Goal: Use online tool/utility: Utilize a website feature to perform a specific function

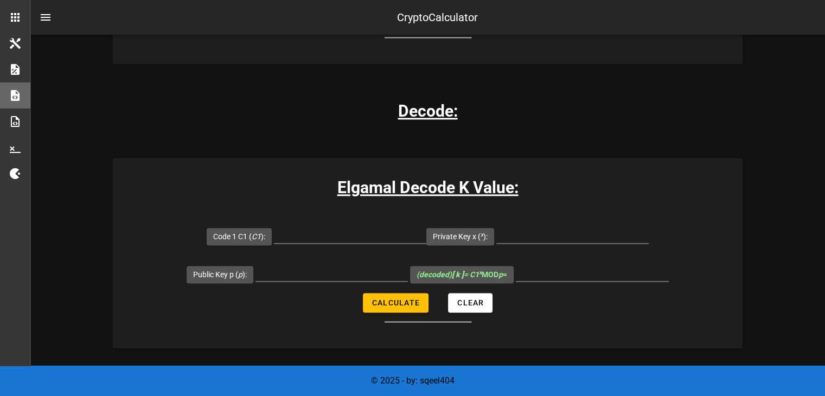
scroll to position [1406, 0]
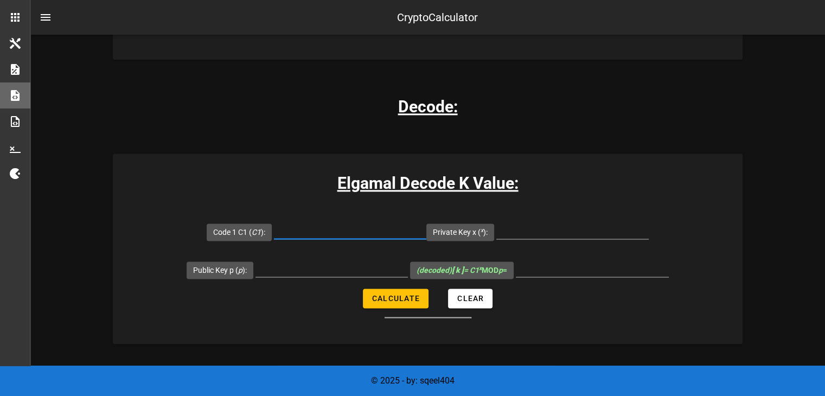
click at [332, 233] on input "Code 1 C1 ( C1 ):" at bounding box center [350, 229] width 152 height 17
click at [313, 267] on input "Public Key p ( p ):" at bounding box center [331, 267] width 152 height 17
paste input "14912432766367177751"
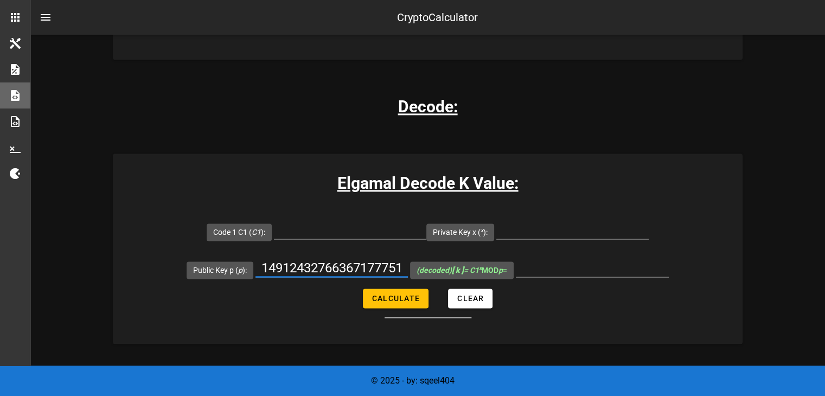
scroll to position [0, 4]
type input "14912432766367177751"
click at [370, 225] on input "Code 1 C1 ( C1 ):" at bounding box center [350, 229] width 152 height 17
paste input "12279519522290406516"
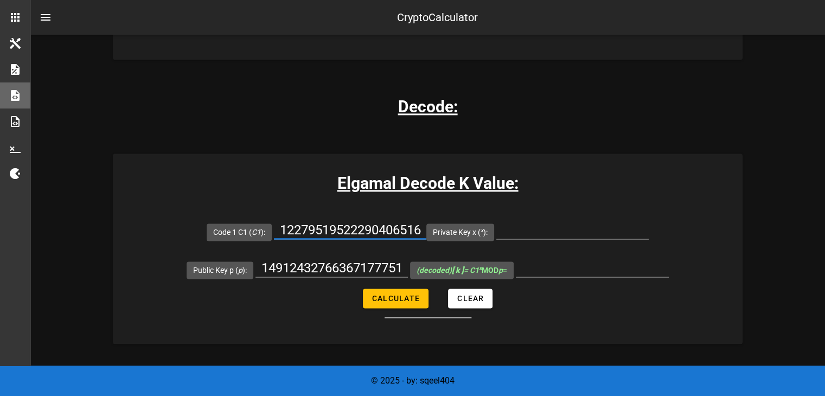
scroll to position [0, 4]
type input "12279519522290406516"
click at [407, 306] on button "Calculate" at bounding box center [396, 299] width 66 height 20
type input "All fields are required"
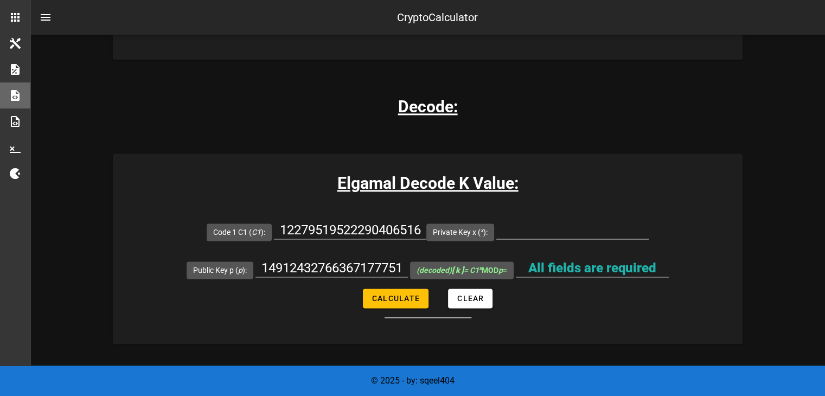
click at [528, 221] on input "Private Key x ( x ):" at bounding box center [572, 229] width 152 height 17
type input "16"
click at [405, 294] on span "Calculate" at bounding box center [395, 298] width 48 height 9
type input "13856373148666552199"
click at [580, 271] on input "13856373148666552199" at bounding box center [592, 267] width 153 height 17
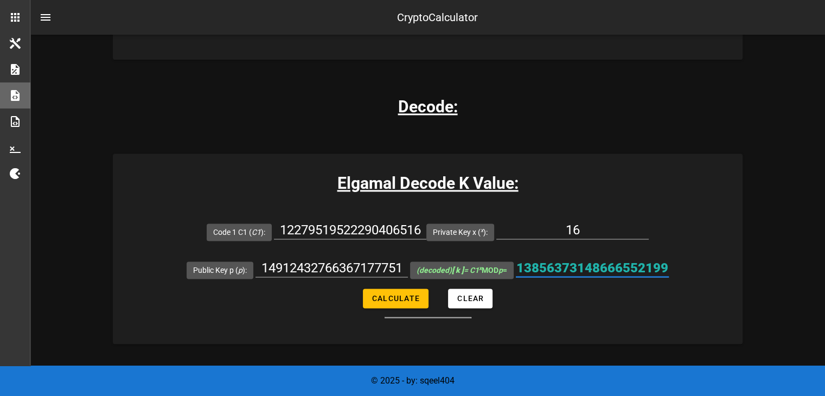
click at [580, 271] on input "13856373148666552199" at bounding box center [592, 267] width 153 height 17
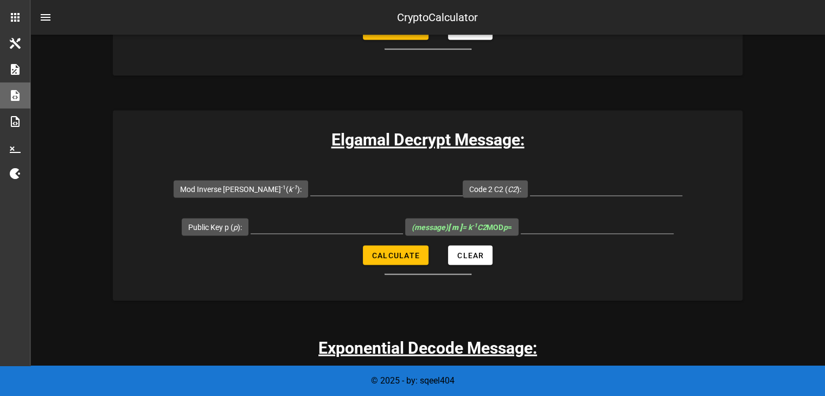
scroll to position [1900, 0]
click at [364, 215] on input "Public Key p ( p ):" at bounding box center [327, 223] width 152 height 17
paste input "14912432766367177751"
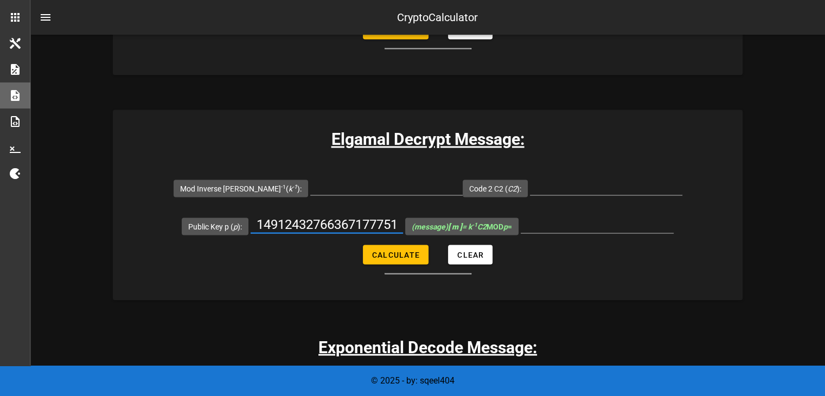
scroll to position [0, 4]
type input "14912432766367177751"
click at [539, 183] on input "Code 2 C2 ( C2 ):" at bounding box center [606, 185] width 152 height 17
paste input "10734305369677133991"
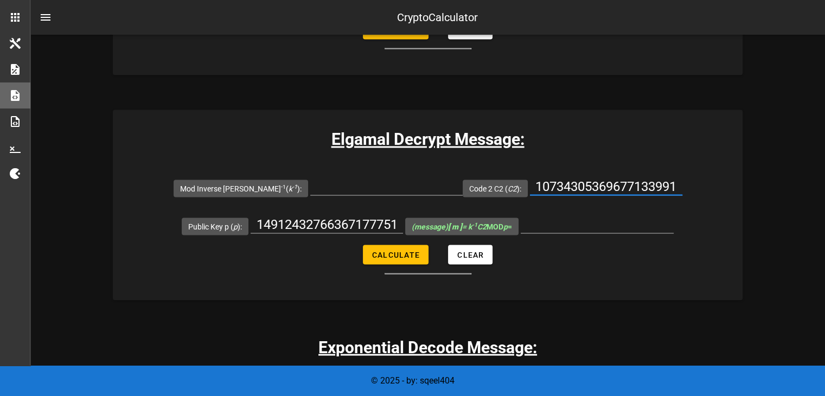
scroll to position [0, 4]
type input "10734305369677133991"
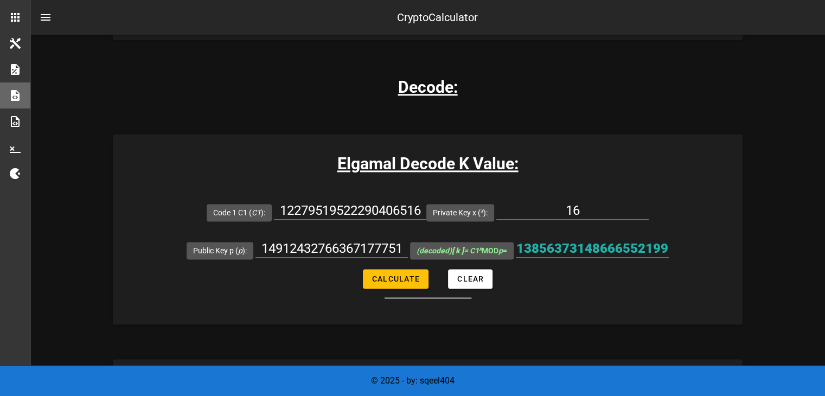
scroll to position [1427, 0]
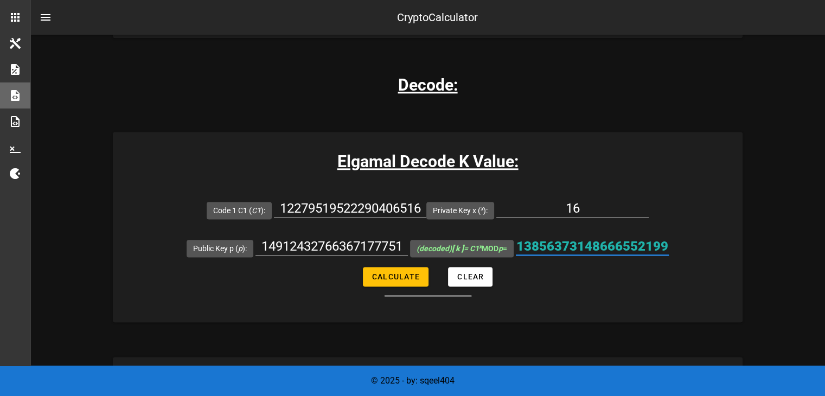
click at [571, 244] on input "13856373148666552199" at bounding box center [592, 246] width 153 height 17
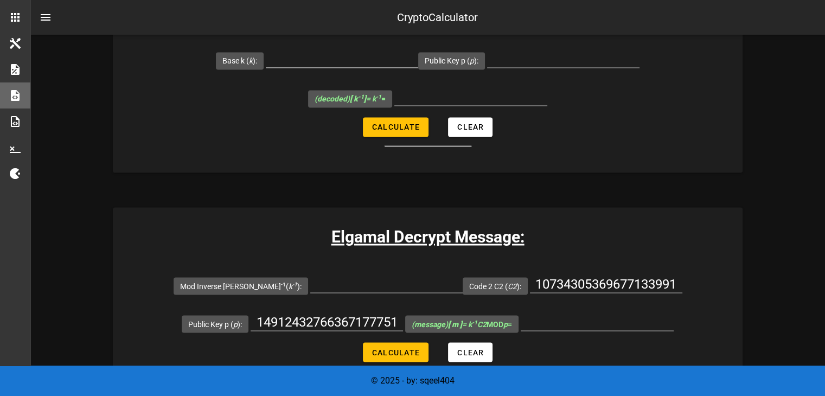
scroll to position [1803, 0]
click at [353, 285] on input "Mod Inverse [PERSON_NAME] -1 ( k -1 ):" at bounding box center [386, 282] width 152 height 17
paste input "13856373148666552199"
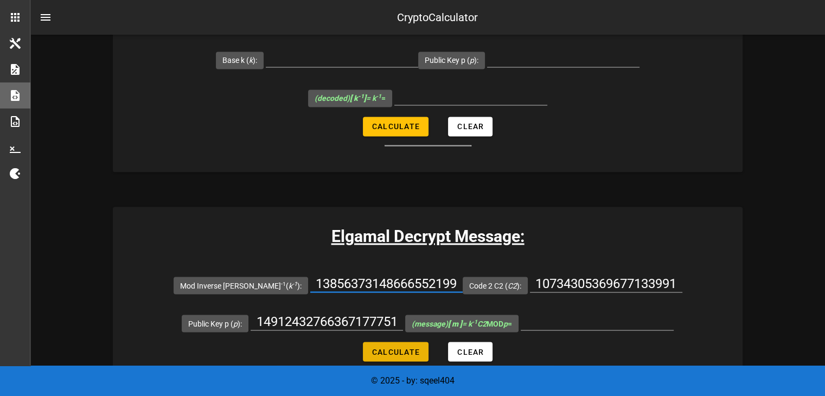
type input "13856373148666552199"
click at [403, 350] on span "Calculate" at bounding box center [395, 351] width 48 height 9
type input "496345800610421605"
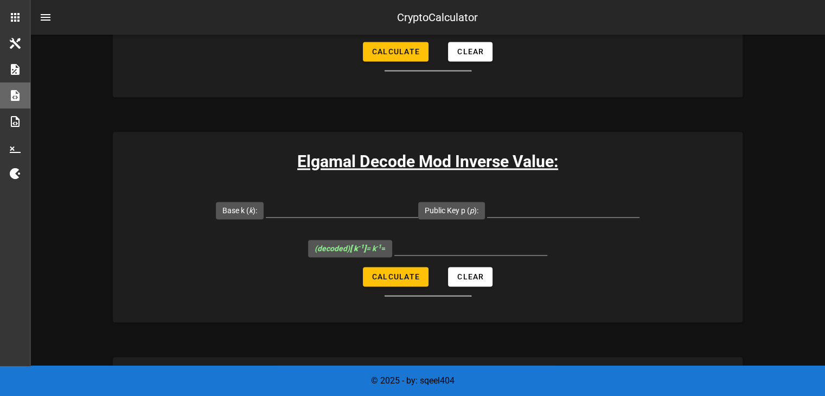
scroll to position [1648, 0]
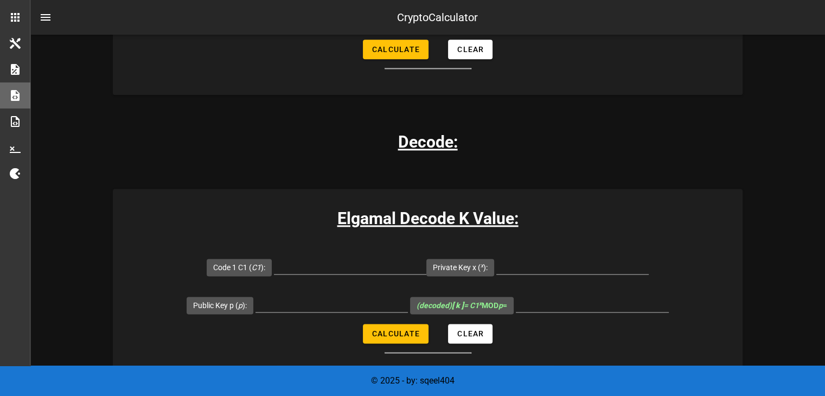
scroll to position [1374, 0]
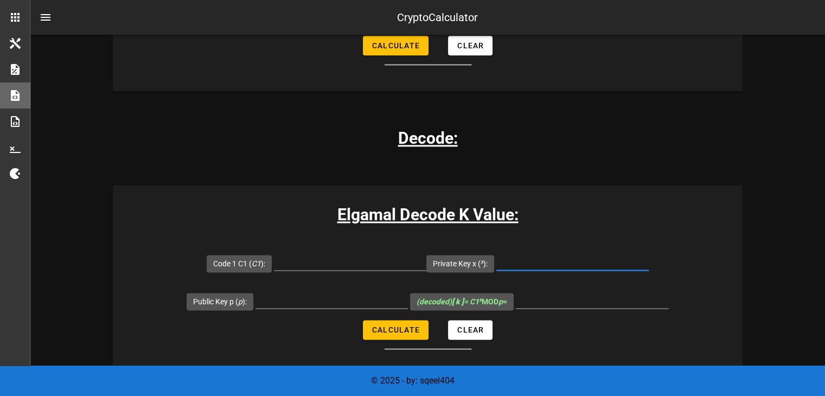
click at [531, 259] on input "Private Key x ( x ):" at bounding box center [572, 261] width 152 height 17
paste input "276108400367396891"
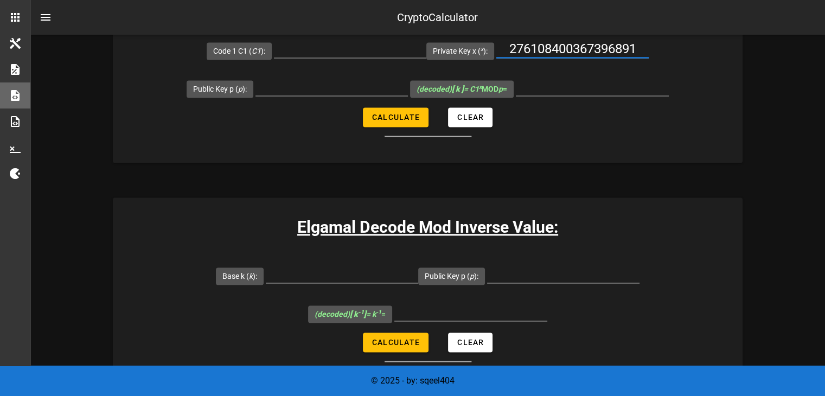
scroll to position [1546, 0]
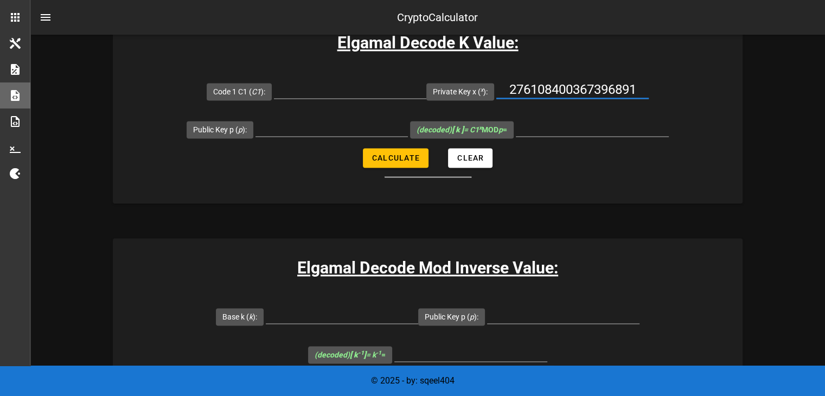
type input "276108400367396891"
click at [340, 88] on input "Code 1 C1 ( C1 ):" at bounding box center [350, 89] width 152 height 17
paste input "12279519522290406516"
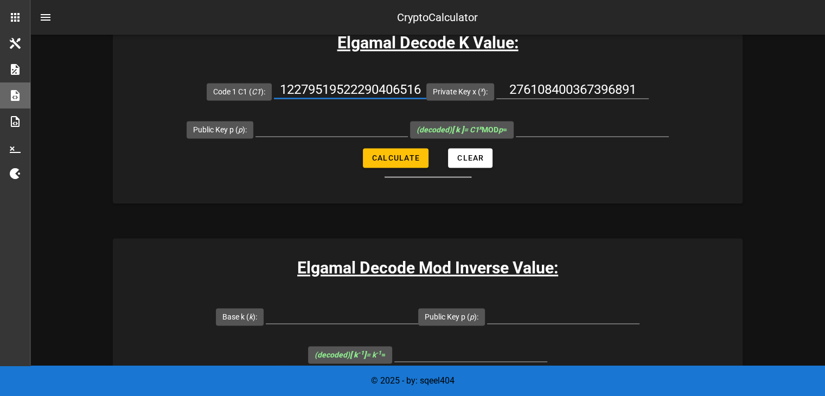
scroll to position [0, 4]
type input "12279519522290406516"
click at [317, 121] on input "Public Key p ( p ):" at bounding box center [331, 127] width 152 height 17
paste input "14912432766367177751"
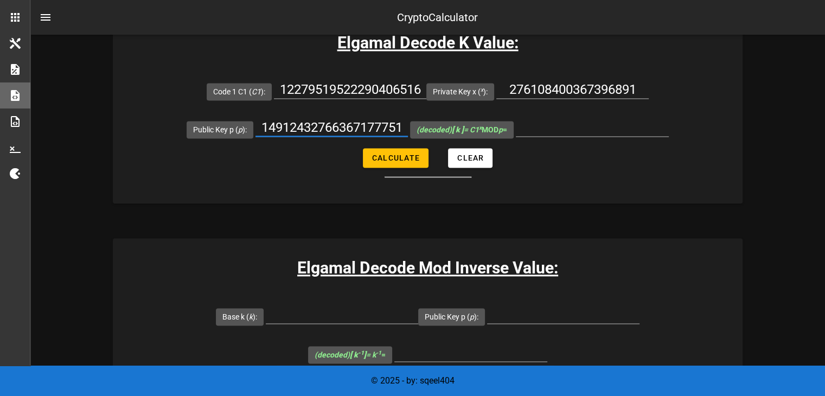
scroll to position [0, 4]
type input "14912432766367177751"
click at [412, 149] on button "Calculate" at bounding box center [396, 158] width 66 height 20
type input "8222007825759395008"
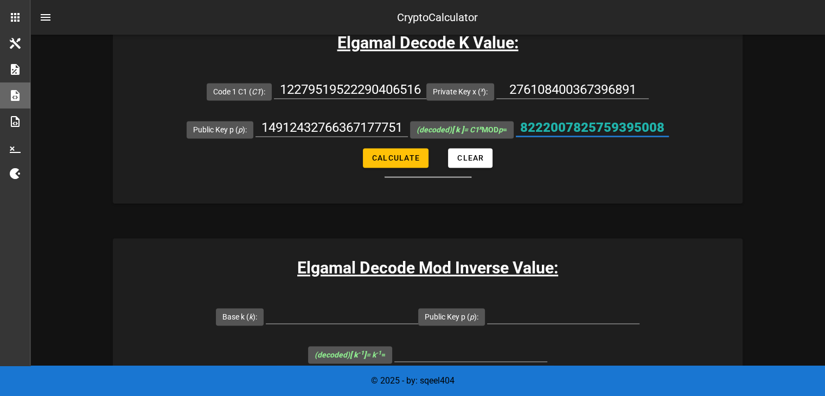
click at [550, 124] on input "8222007825759395008" at bounding box center [592, 127] width 153 height 17
click at [345, 311] on input "Base k ( k ):" at bounding box center [342, 314] width 152 height 17
paste input "8222007825759395008"
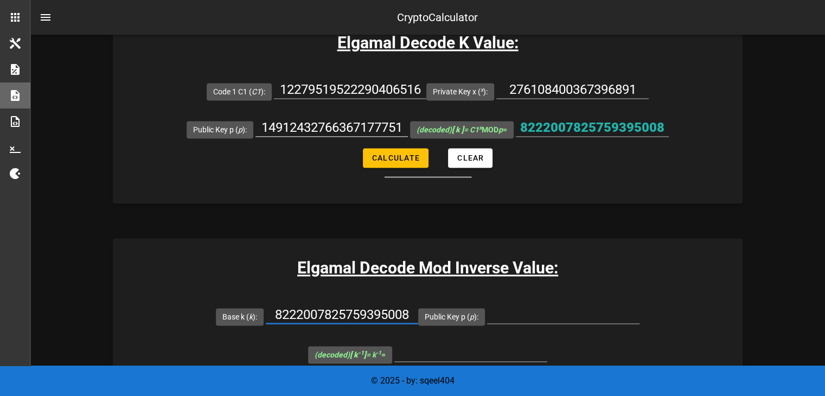
type input "8222007825759395008"
click at [350, 127] on input "14912432766367177751" at bounding box center [331, 127] width 152 height 17
click at [534, 315] on input "Public Key p ( p ):" at bounding box center [563, 314] width 152 height 17
paste input "14912432766367177751"
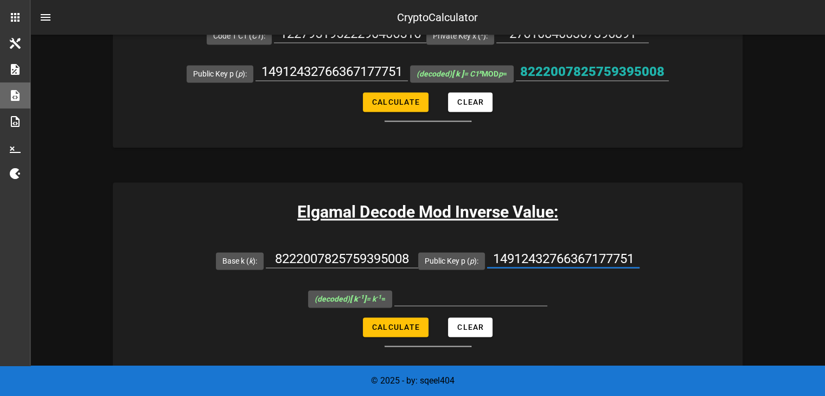
scroll to position [1610, 0]
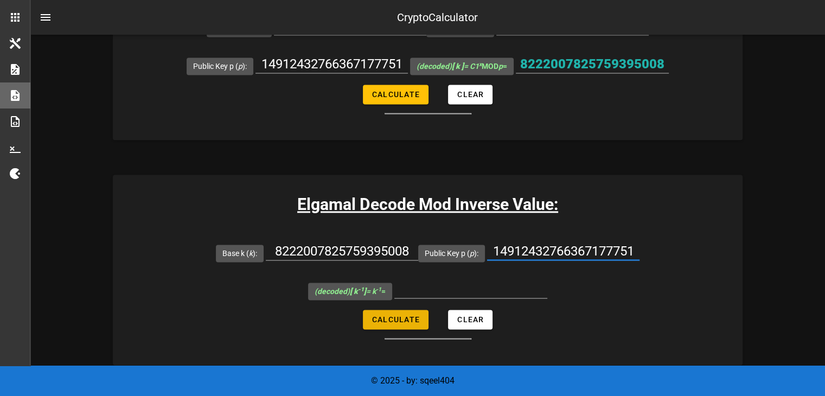
type input "14912432766367177751"
click at [421, 310] on button "Calculate" at bounding box center [396, 320] width 66 height 20
type input "2979118589554924102"
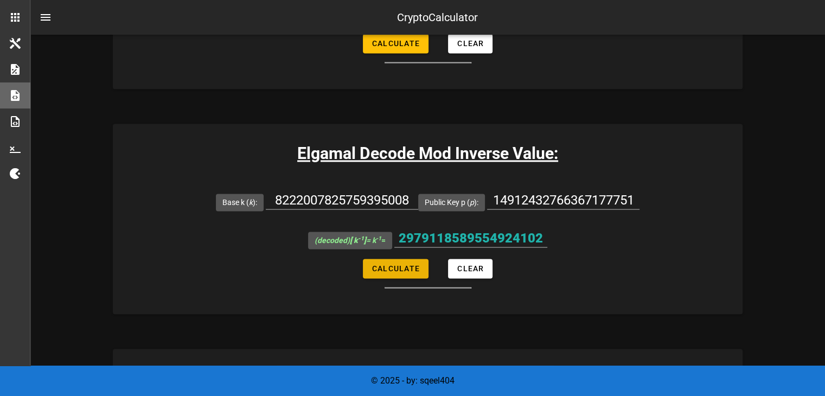
scroll to position [1662, 0]
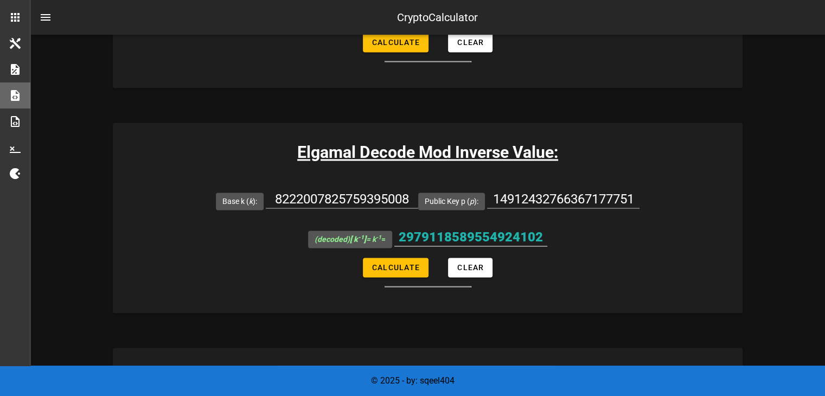
click at [441, 233] on input "2979118589554924102" at bounding box center [470, 236] width 153 height 17
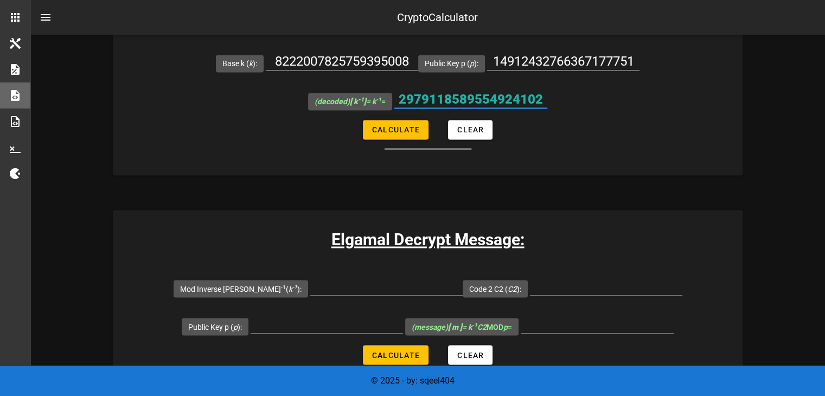
scroll to position [1801, 0]
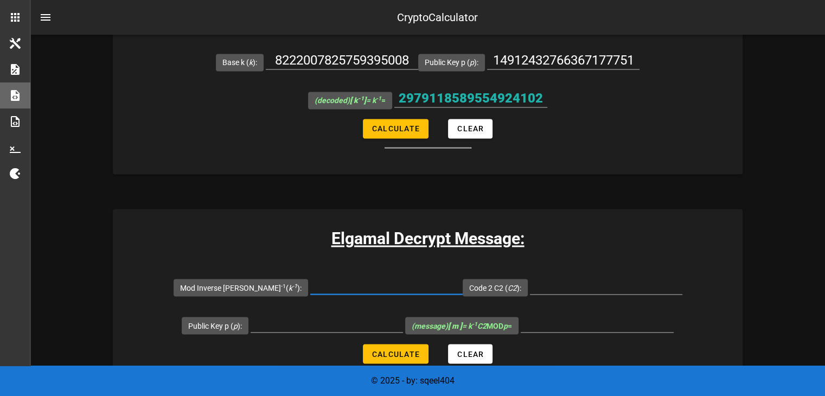
click at [369, 287] on input "Mod Inverse [PERSON_NAME] -1 ( k -1 ):" at bounding box center [386, 285] width 152 height 17
paste input "2979118589554924102"
type input "2979118589554924102"
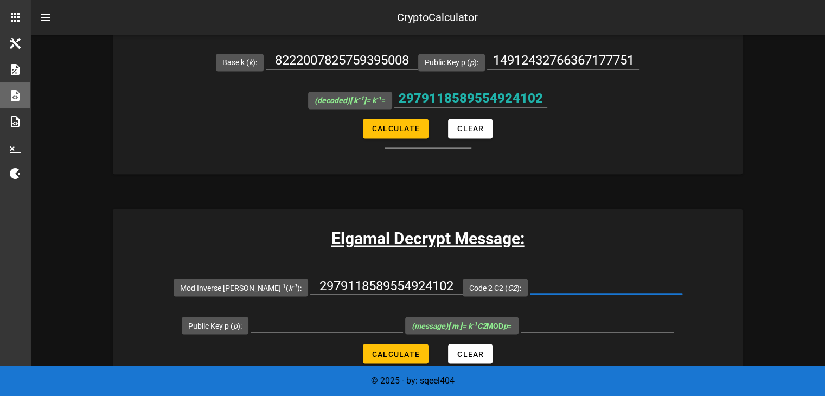
click at [547, 289] on input "Code 2 C2 ( C2 ):" at bounding box center [606, 285] width 152 height 17
paste input "10734305369677133991"
type input "10734305369677133991"
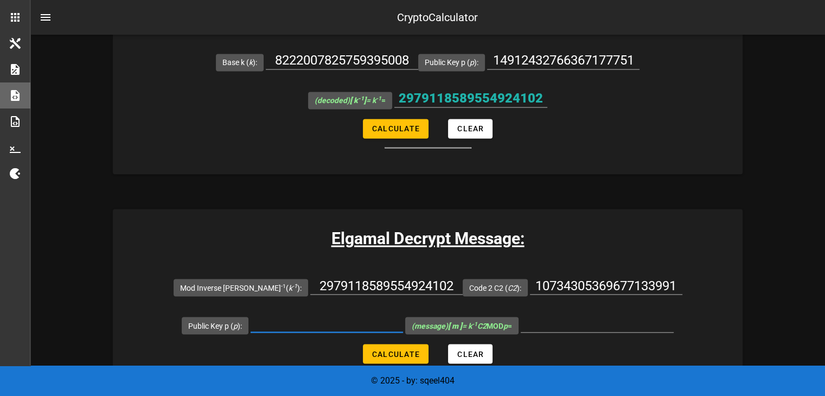
click at [302, 316] on input "Public Key p ( p ):" at bounding box center [327, 323] width 152 height 17
paste input "14912432766367177751"
type input "14912432766367177751"
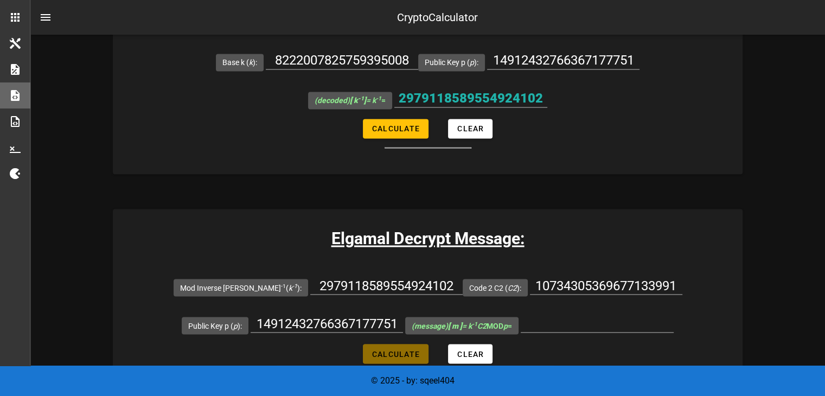
click at [406, 358] on button "Calculate" at bounding box center [396, 354] width 66 height 20
type input "108256065500018"
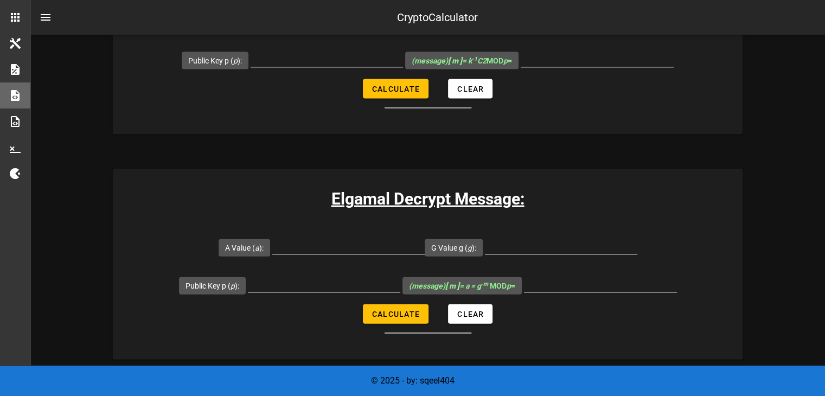
scroll to position [2295, 0]
